Goal: Information Seeking & Learning: Learn about a topic

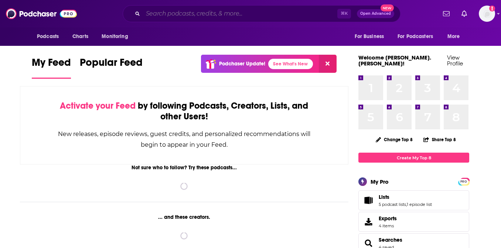
click at [222, 14] on input "Search podcasts, credits, & more..." at bounding box center [240, 14] width 194 height 12
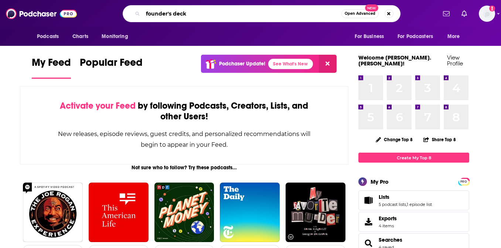
type input "founder's deck"
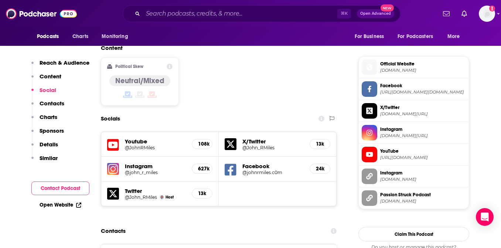
scroll to position [572, 0]
click at [141, 169] on h5 "@john_r_miles" at bounding box center [155, 172] width 61 height 6
click at [206, 111] on div "Socials" at bounding box center [219, 118] width 236 height 14
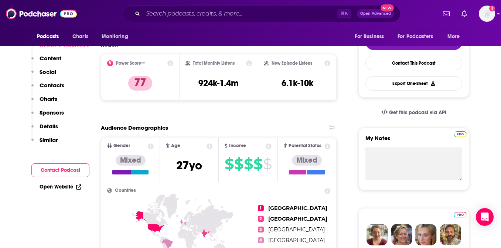
scroll to position [0, 0]
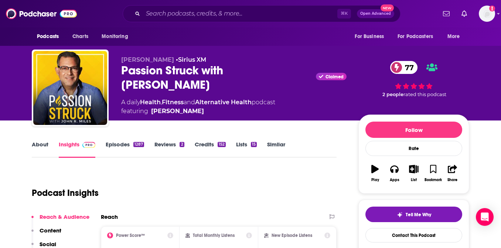
click at [43, 142] on link "About" at bounding box center [40, 149] width 17 height 17
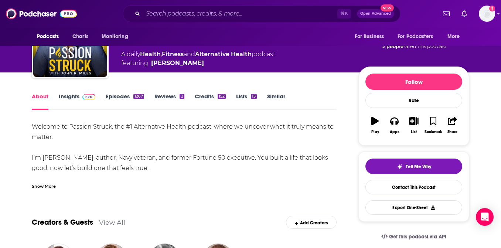
scroll to position [49, 0]
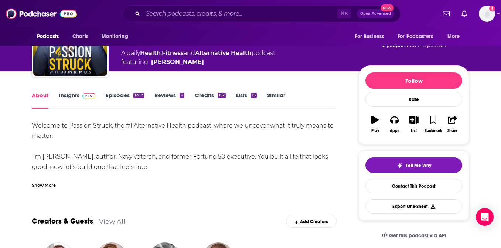
click at [36, 182] on div "Show More" at bounding box center [44, 184] width 24 height 7
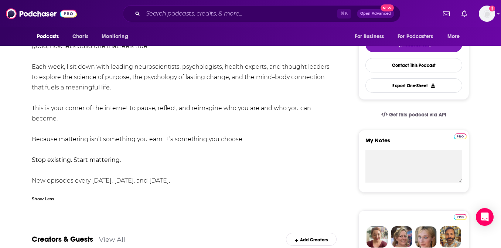
scroll to position [169, 0]
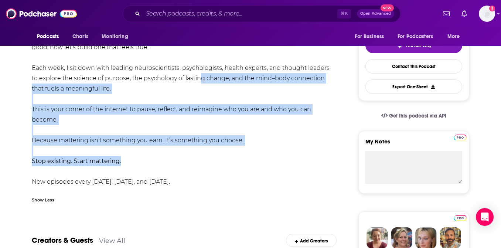
drag, startPoint x: 103, startPoint y: 151, endPoint x: 190, endPoint y: 77, distance: 114.1
click at [190, 77] on div "Welcome to Passion Struck, the #1 Alternative Health podcast, where we uncover …" at bounding box center [184, 94] width 305 height 186
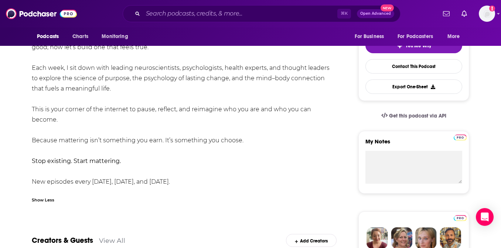
scroll to position [99, 0]
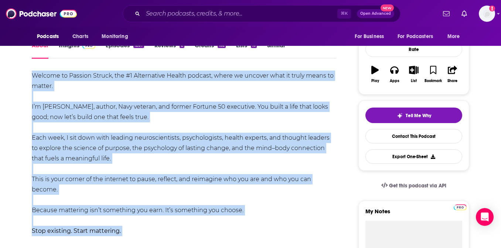
drag, startPoint x: 31, startPoint y: 74, endPoint x: 187, endPoint y: 243, distance: 229.7
copy div "Welcome to Passion Struck, the #1 Alternative Health podcast, where we uncover …"
click at [289, 110] on div "Welcome to Passion Struck, the #1 Alternative Health podcast, where we uncover …" at bounding box center [184, 164] width 305 height 186
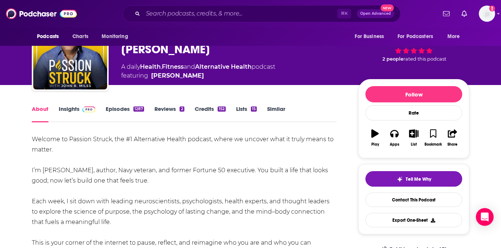
scroll to position [36, 0]
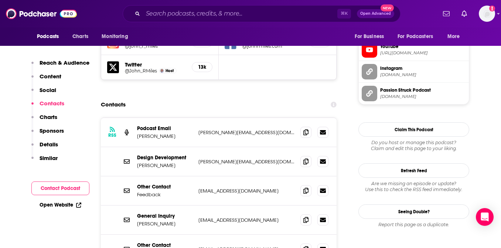
scroll to position [702, 0]
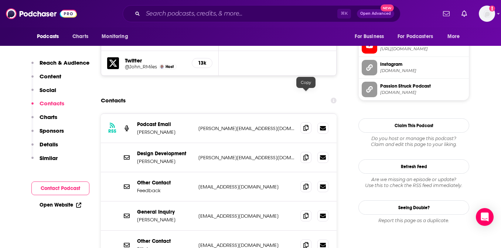
click at [306, 125] on icon at bounding box center [306, 128] width 5 height 6
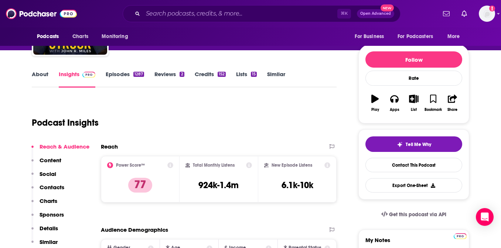
scroll to position [0, 0]
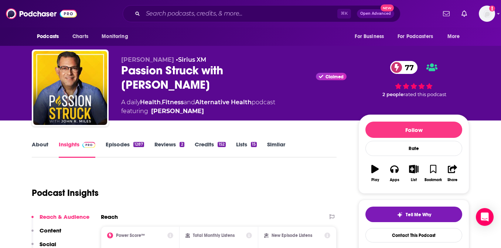
click at [119, 147] on link "Episodes 1287" at bounding box center [125, 149] width 38 height 17
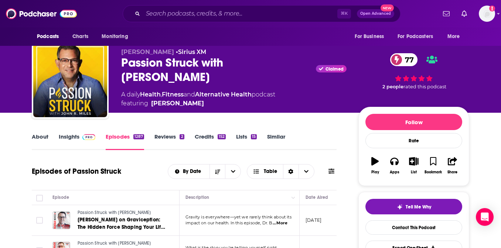
scroll to position [9, 0]
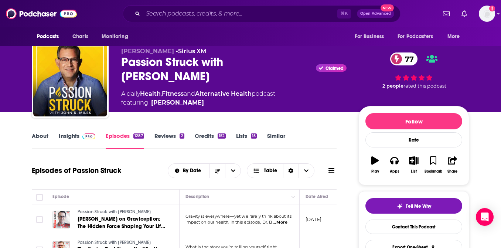
click at [72, 137] on link "Insights" at bounding box center [77, 140] width 37 height 17
